Goal: Task Accomplishment & Management: Complete application form

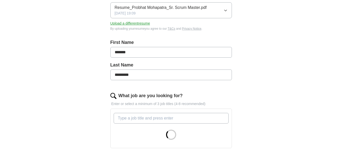
scroll to position [127, 0]
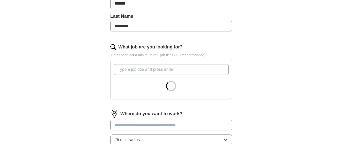
click at [158, 70] on input "What job are you looking for?" at bounding box center [171, 69] width 115 height 11
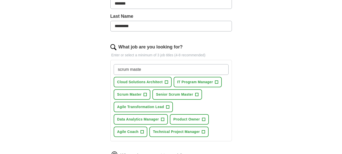
type input "scrum master"
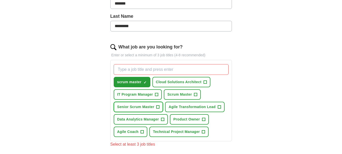
drag, startPoint x: 158, startPoint y: 106, endPoint x: 172, endPoint y: 113, distance: 16.1
click at [158, 105] on span "+" at bounding box center [157, 107] width 3 height 4
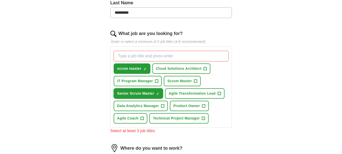
scroll to position [152, 0]
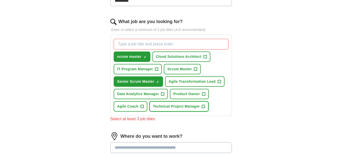
click at [203, 106] on span "+" at bounding box center [203, 106] width 3 height 4
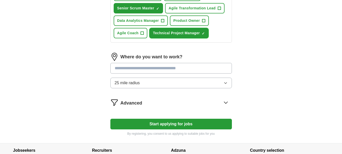
scroll to position [228, 0]
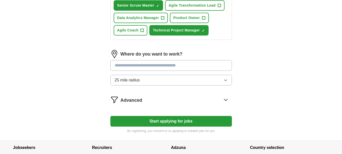
click at [134, 68] on input at bounding box center [171, 65] width 122 height 11
click at [134, 85] on button "25 mile radius" at bounding box center [171, 80] width 122 height 11
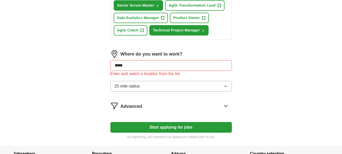
click at [134, 65] on input "*****" at bounding box center [171, 65] width 122 height 11
click at [110, 122] on button "Start applying for jobs" at bounding box center [171, 127] width 122 height 11
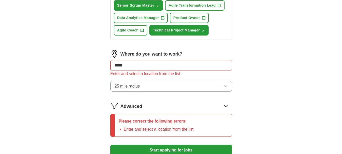
drag, startPoint x: 74, startPoint y: 55, endPoint x: 53, endPoint y: 51, distance: 21.2
type input "*******"
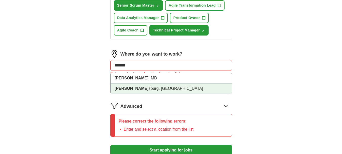
click at [134, 88] on li "[PERSON_NAME] sburg, [GEOGRAPHIC_DATA]" at bounding box center [171, 88] width 121 height 10
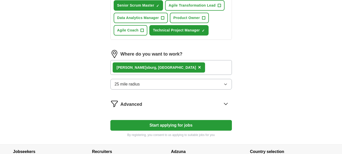
click at [164, 83] on button "25 mile radius" at bounding box center [171, 84] width 122 height 11
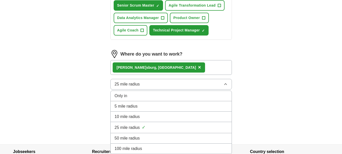
click at [141, 146] on span "100 mile radius" at bounding box center [129, 148] width 28 height 6
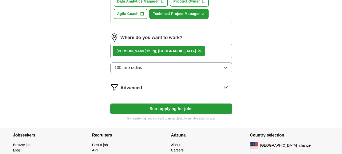
scroll to position [253, 0]
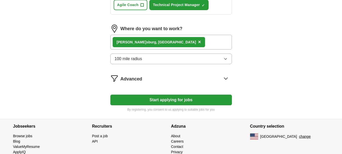
click at [228, 78] on icon at bounding box center [226, 78] width 8 height 8
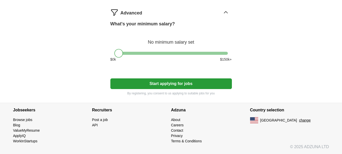
drag, startPoint x: 174, startPoint y: 85, endPoint x: 346, endPoint y: 123, distance: 175.2
click at [174, 85] on button "Start applying for jobs" at bounding box center [171, 83] width 122 height 11
select select "**"
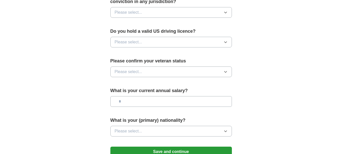
scroll to position [304, 0]
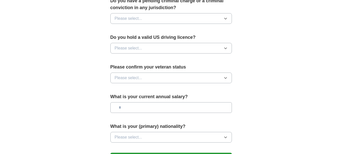
click at [177, 72] on button "Please select..." at bounding box center [171, 77] width 122 height 11
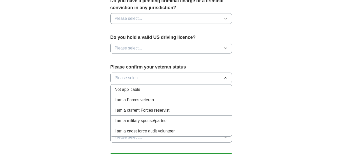
click at [136, 86] on span "Not applicable" at bounding box center [128, 89] width 26 height 6
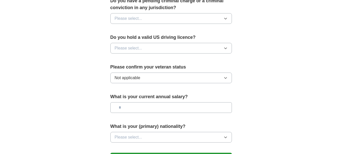
click at [143, 43] on button "Please select..." at bounding box center [171, 48] width 122 height 11
click at [126, 57] on div "Yes" at bounding box center [171, 60] width 113 height 6
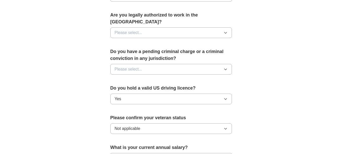
click at [148, 64] on button "Please select..." at bounding box center [171, 69] width 122 height 11
click at [123, 88] on div "No" at bounding box center [171, 91] width 113 height 6
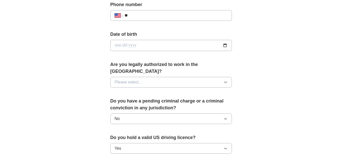
scroll to position [203, 0]
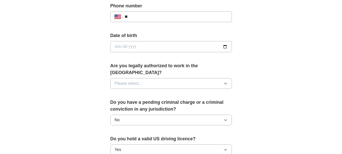
click at [170, 78] on button "Please select..." at bounding box center [171, 83] width 122 height 11
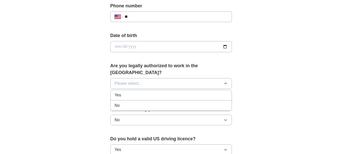
click at [119, 92] on span "Yes" at bounding box center [118, 95] width 7 height 6
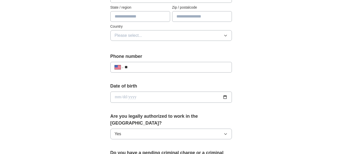
scroll to position [152, 0]
click at [149, 66] on input "**" at bounding box center [176, 67] width 103 height 6
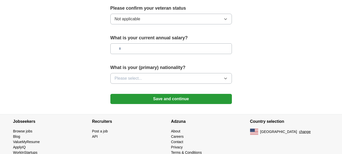
scroll to position [367, 0]
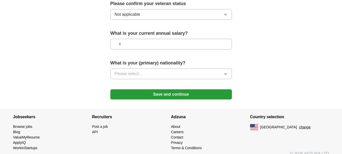
type input "**********"
click at [178, 89] on button "Save and continue" at bounding box center [171, 94] width 122 height 10
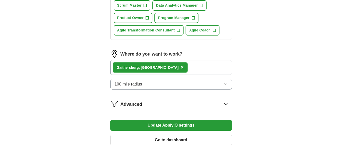
scroll to position [278, 0]
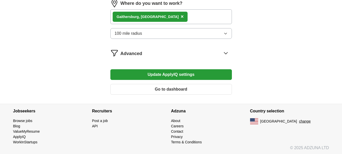
click at [185, 75] on button "Update ApplyIQ settings" at bounding box center [171, 74] width 122 height 11
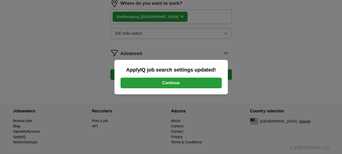
click at [184, 83] on button "Continue" at bounding box center [171, 82] width 101 height 11
